Goal: Check status: Check status

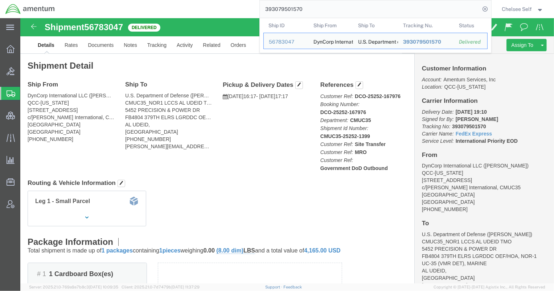
drag, startPoint x: 334, startPoint y: 7, endPoint x: 238, endPoint y: 0, distance: 96.1
click at [238, 0] on div "393079501570 Ship ID Ship From Ship To Tracking Nu. Status Ship ID 56783047 Shi…" at bounding box center [275, 9] width 431 height 18
paste input "299747118"
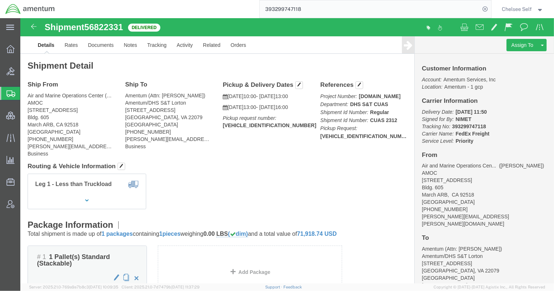
drag, startPoint x: 297, startPoint y: 85, endPoint x: 385, endPoint y: 85, distance: 87.8
click div "References Project Number: [DOMAIN_NAME] Department: DHS S&T CUAS Shipment Id N…"
copy b "[DOMAIN_NAME]"
drag, startPoint x: 270, startPoint y: 10, endPoint x: 217, endPoint y: 8, distance: 53.7
click at [223, 8] on div "393299747118" at bounding box center [275, 9] width 431 height 18
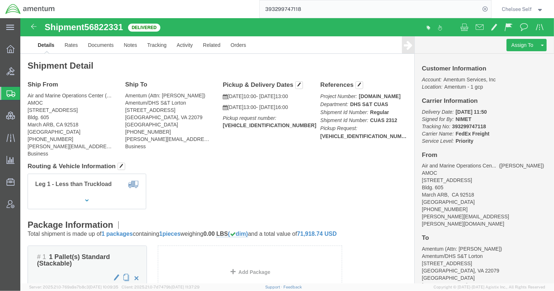
paste input "506628990"
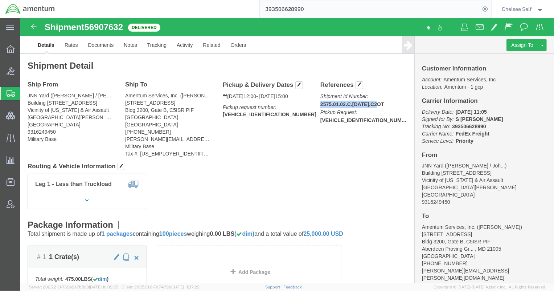
drag, startPoint x: 296, startPoint y: 85, endPoint x: 359, endPoint y: 83, distance: 63.2
click div "References Shipment Id Number: 2575.01.02.C.[DATE].C2OT Pickup Request: [VEHICL…"
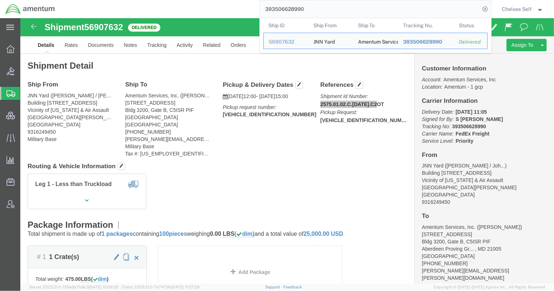
drag, startPoint x: 318, startPoint y: 9, endPoint x: 198, endPoint y: 6, distance: 119.8
click at [198, 6] on div "393506628990 Ship ID Ship From Ship To Tracking Nu. Status Ship ID 56907632 Shi…" at bounding box center [275, 9] width 431 height 18
paste input "6721691"
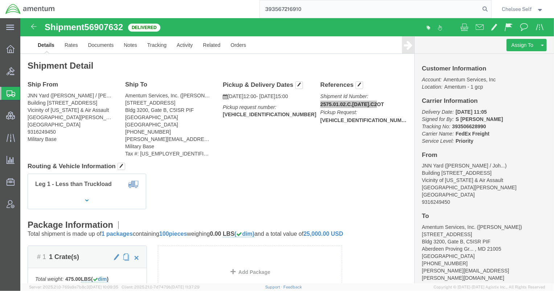
type input "393567216910"
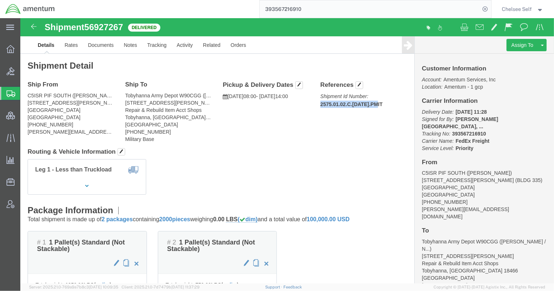
drag, startPoint x: 296, startPoint y: 84, endPoint x: 368, endPoint y: 83, distance: 71.5
click p "Shipment Id Number: 2575.01.02.C.[DATE].PMIT"
copy b "2575.01.02.C.[DATE].PMIT"
